Goal: Transaction & Acquisition: Purchase product/service

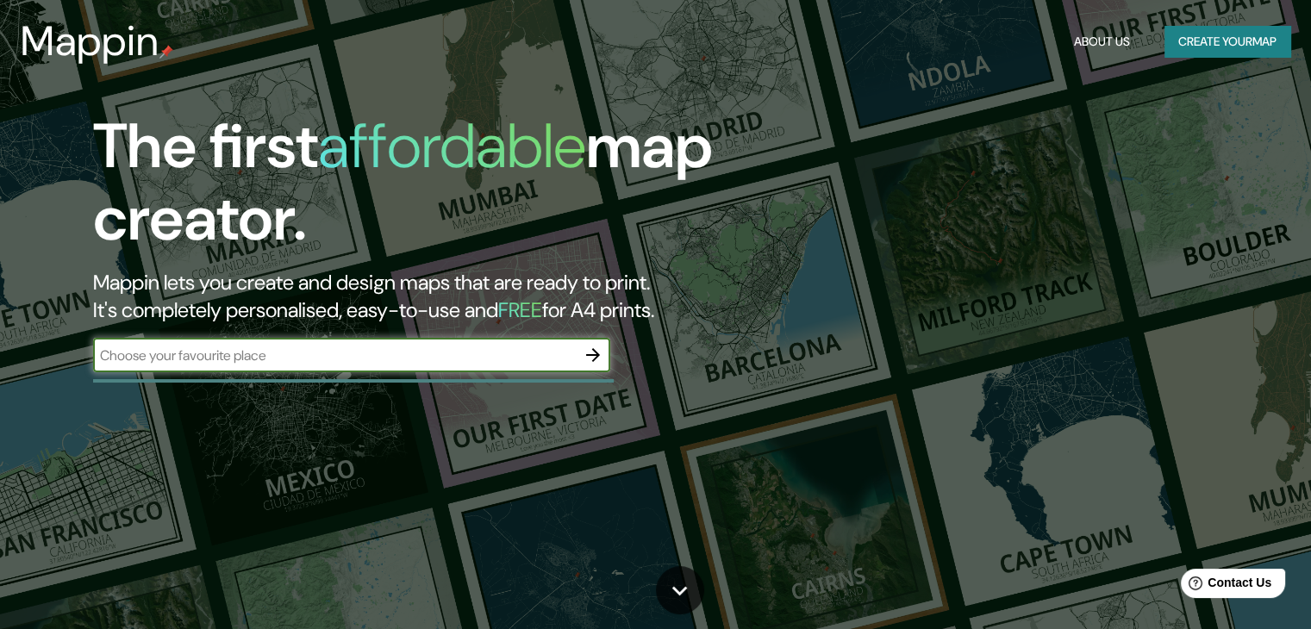
click at [403, 357] on input "text" at bounding box center [334, 356] width 483 height 20
type input "pereira"
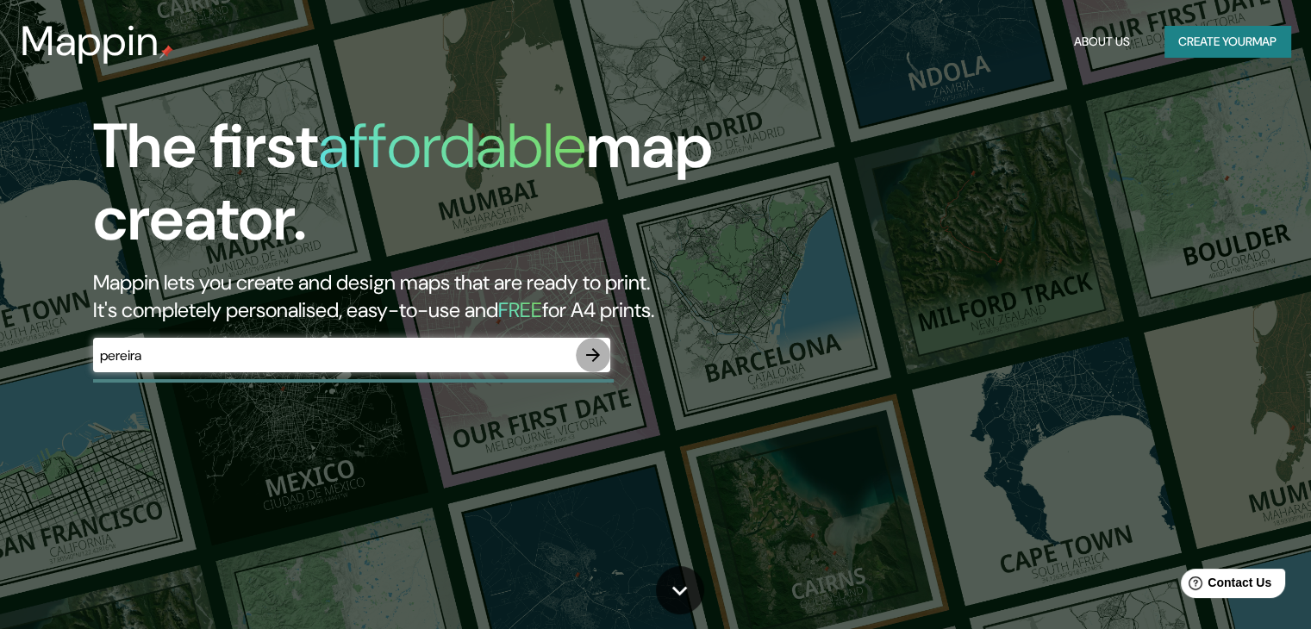
click at [596, 350] on icon "button" at bounding box center [593, 355] width 21 height 21
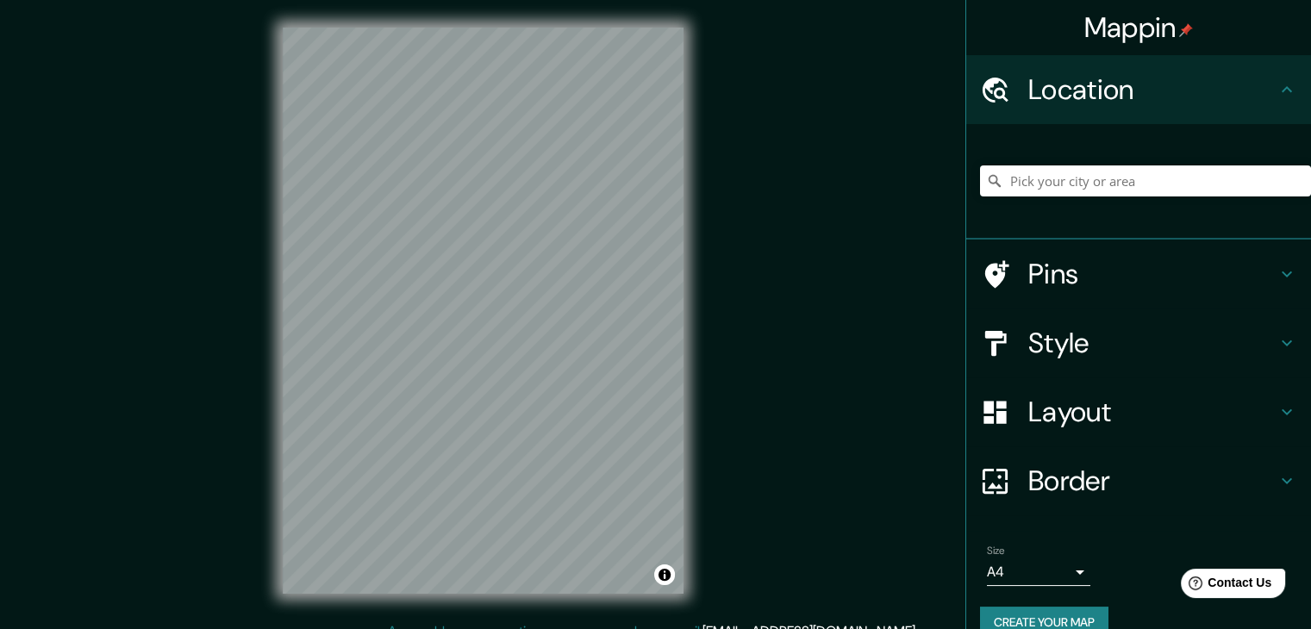
click at [1134, 349] on h4 "Style" at bounding box center [1152, 343] width 248 height 34
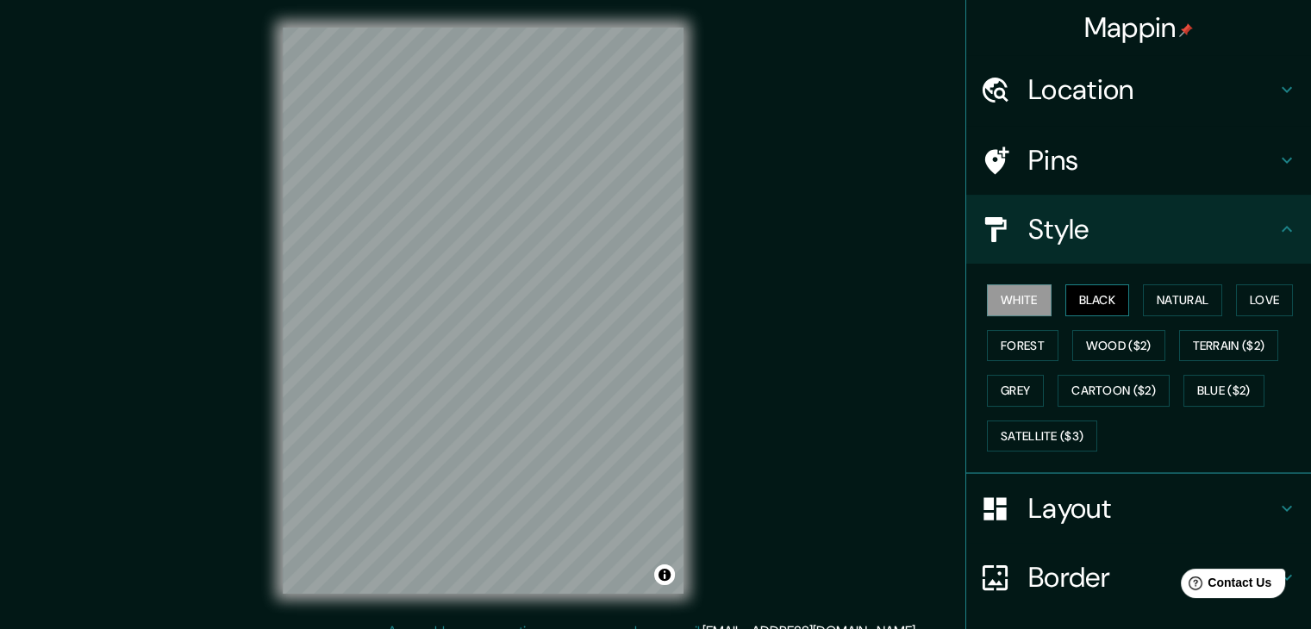
click at [1099, 299] on button "Black" at bounding box center [1098, 300] width 65 height 32
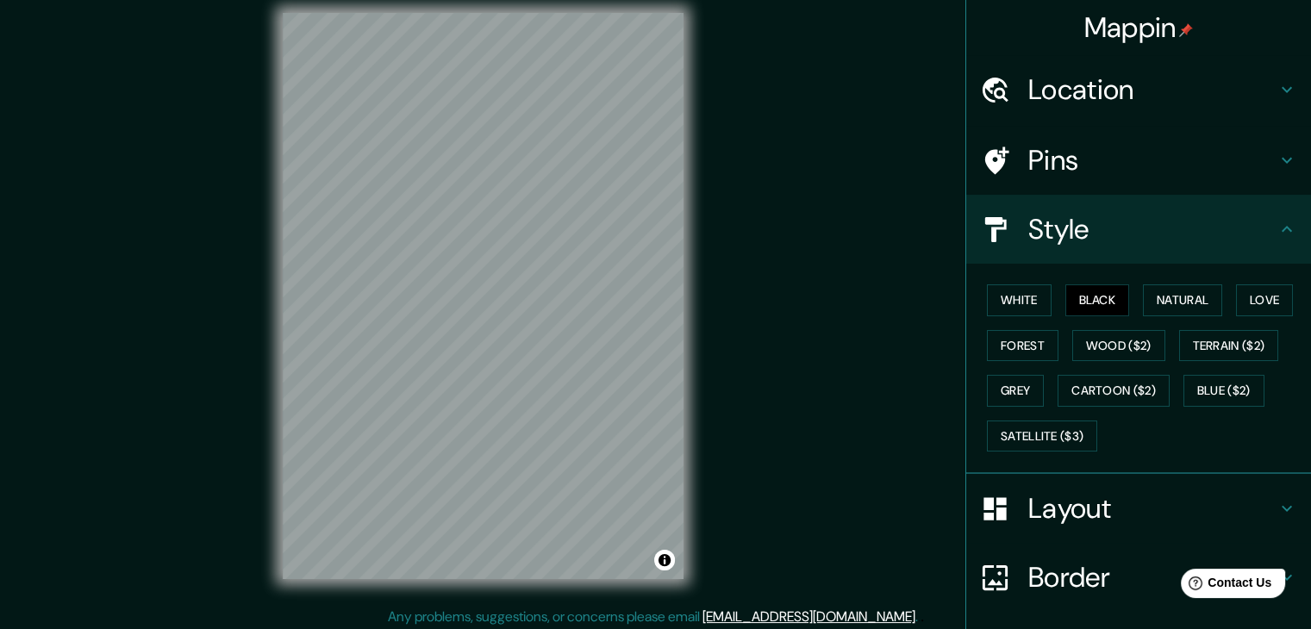
scroll to position [20, 0]
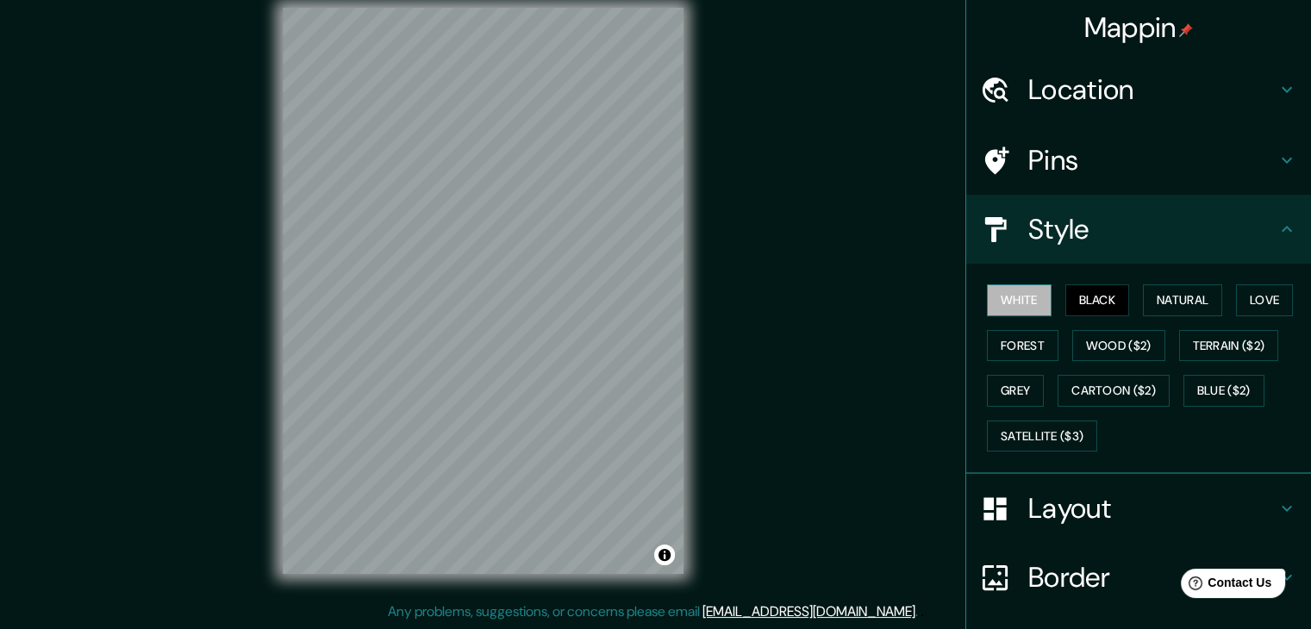
click at [1015, 307] on button "White" at bounding box center [1019, 300] width 65 height 32
click at [1065, 154] on h4 "Pins" at bounding box center [1152, 160] width 248 height 34
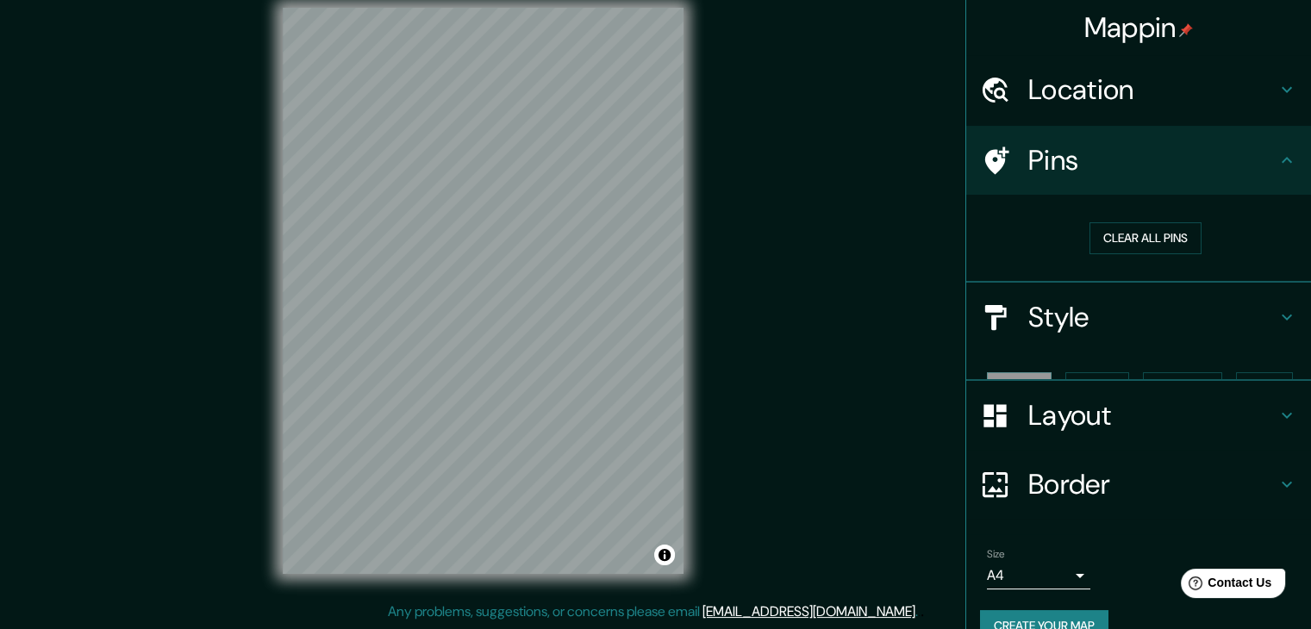
click at [1077, 101] on h4 "Location" at bounding box center [1152, 89] width 248 height 34
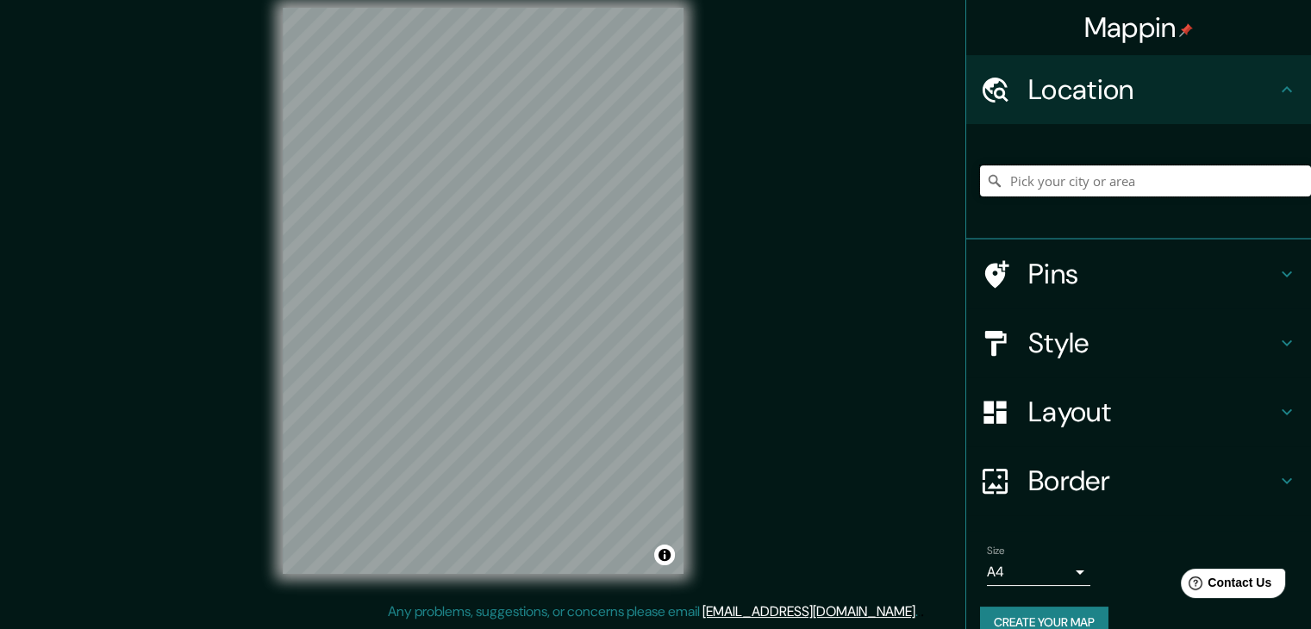
click at [1089, 177] on input "Pick your city or area" at bounding box center [1145, 181] width 331 height 31
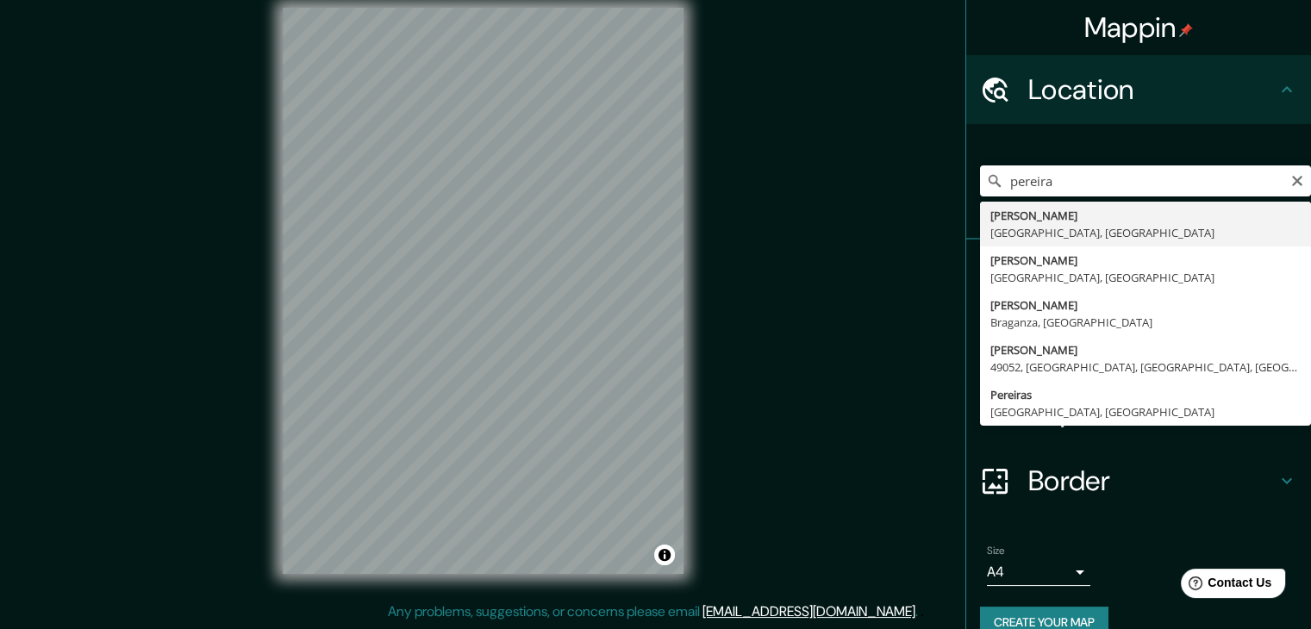
type input "[PERSON_NAME], [GEOGRAPHIC_DATA], [GEOGRAPHIC_DATA]"
